Goal: Transaction & Acquisition: Purchase product/service

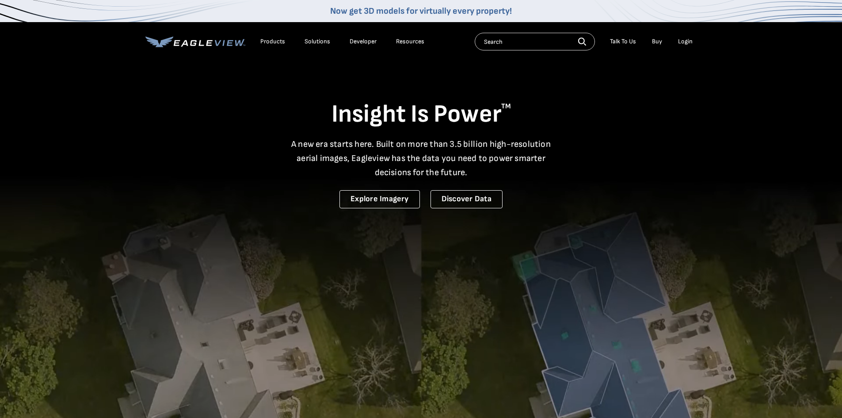
click at [687, 40] on div "Login" at bounding box center [685, 42] width 15 height 8
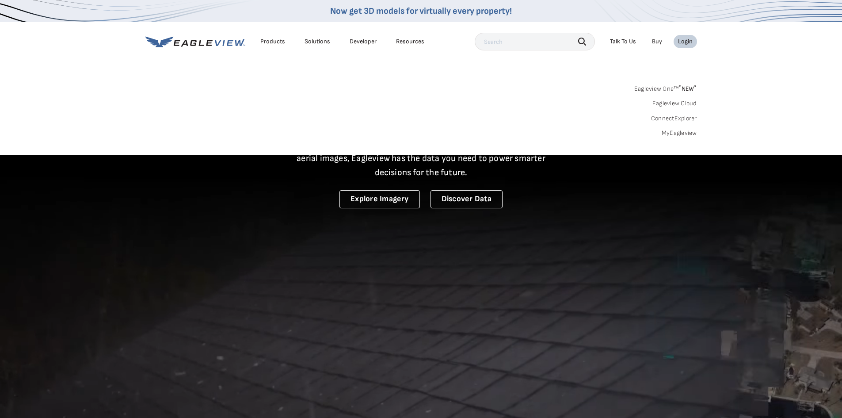
click at [675, 137] on link "MyEagleview" at bounding box center [679, 133] width 35 height 8
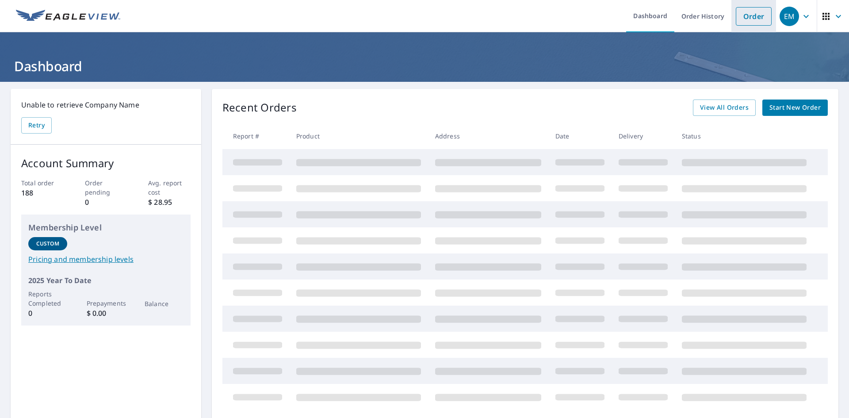
click at [746, 19] on link "Order" at bounding box center [754, 16] width 36 height 19
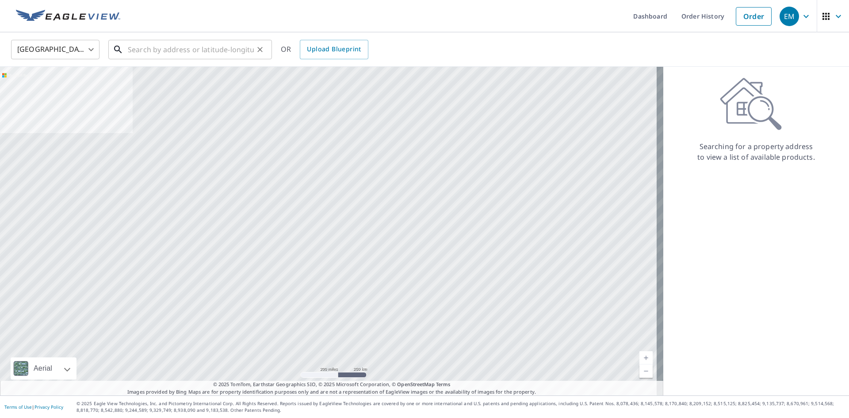
click at [202, 49] on input "text" at bounding box center [191, 49] width 126 height 25
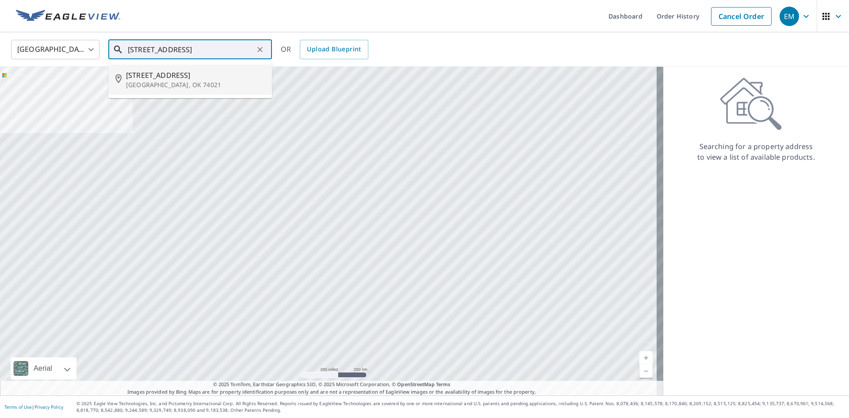
click at [160, 82] on p "[GEOGRAPHIC_DATA], OK 74021" at bounding box center [195, 84] width 139 height 9
type input "[STREET_ADDRESS]"
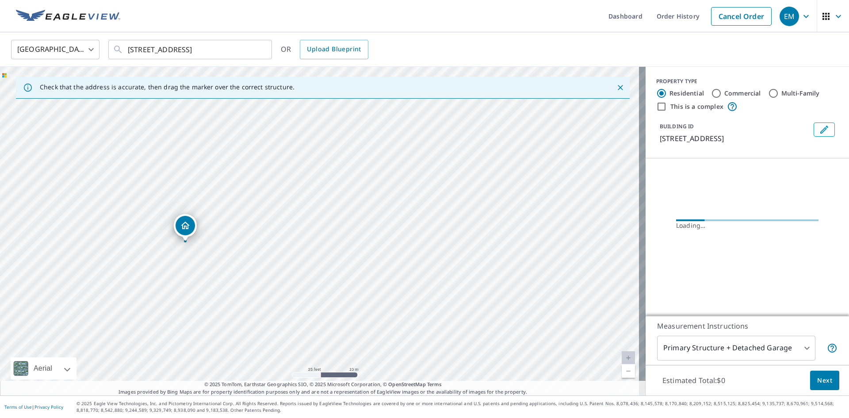
drag, startPoint x: 189, startPoint y: 221, endPoint x: 187, endPoint y: 225, distance: 4.6
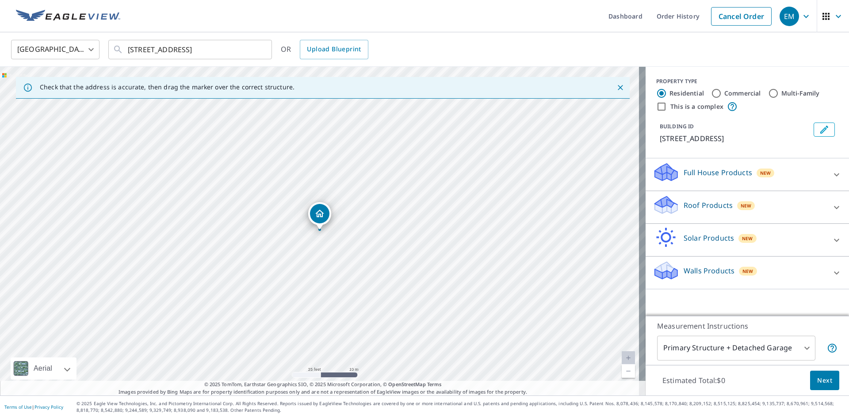
click at [694, 203] on p "Roof Products" at bounding box center [707, 205] width 49 height 11
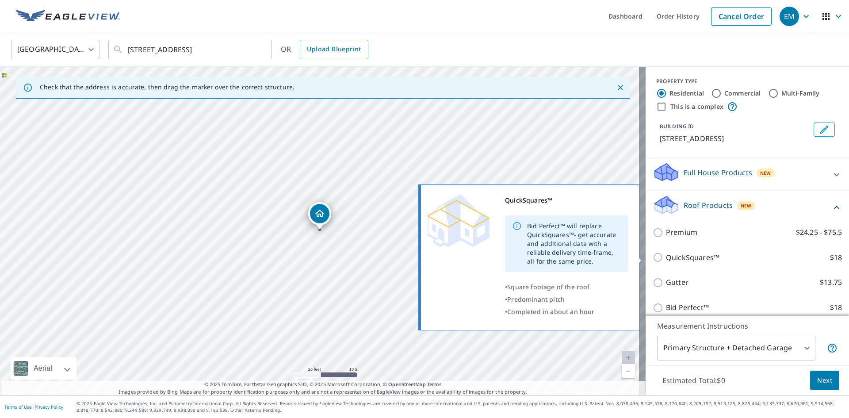
click at [652, 259] on input "QuickSquares™ $18" at bounding box center [658, 257] width 13 height 11
checkbox input "true"
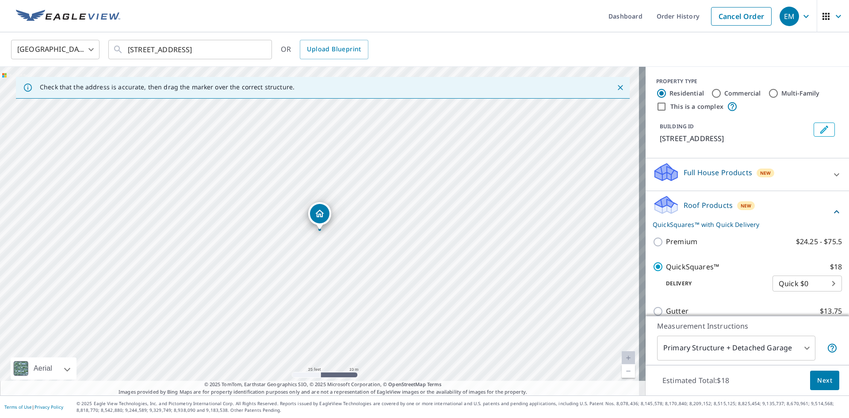
click at [819, 384] on span "Next" at bounding box center [824, 380] width 15 height 11
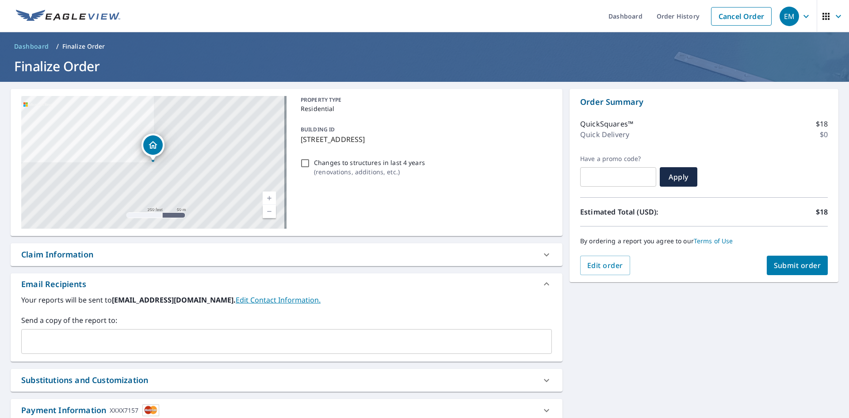
click at [800, 267] on span "Submit order" at bounding box center [797, 265] width 47 height 10
checkbox input "true"
